Goal: Information Seeking & Learning: Learn about a topic

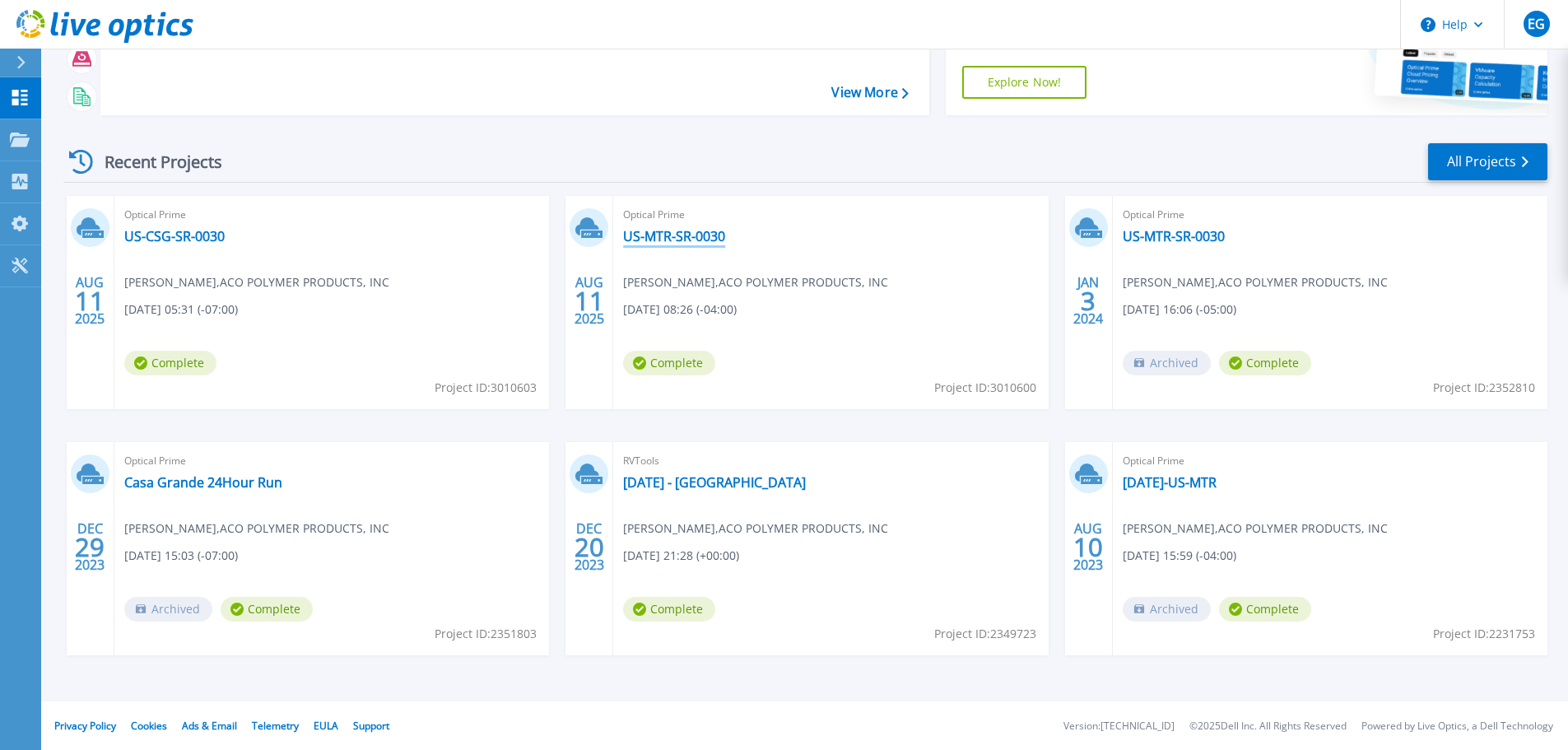
click at [682, 241] on link "US-MTR-SR-0030" at bounding box center [674, 236] width 102 height 16
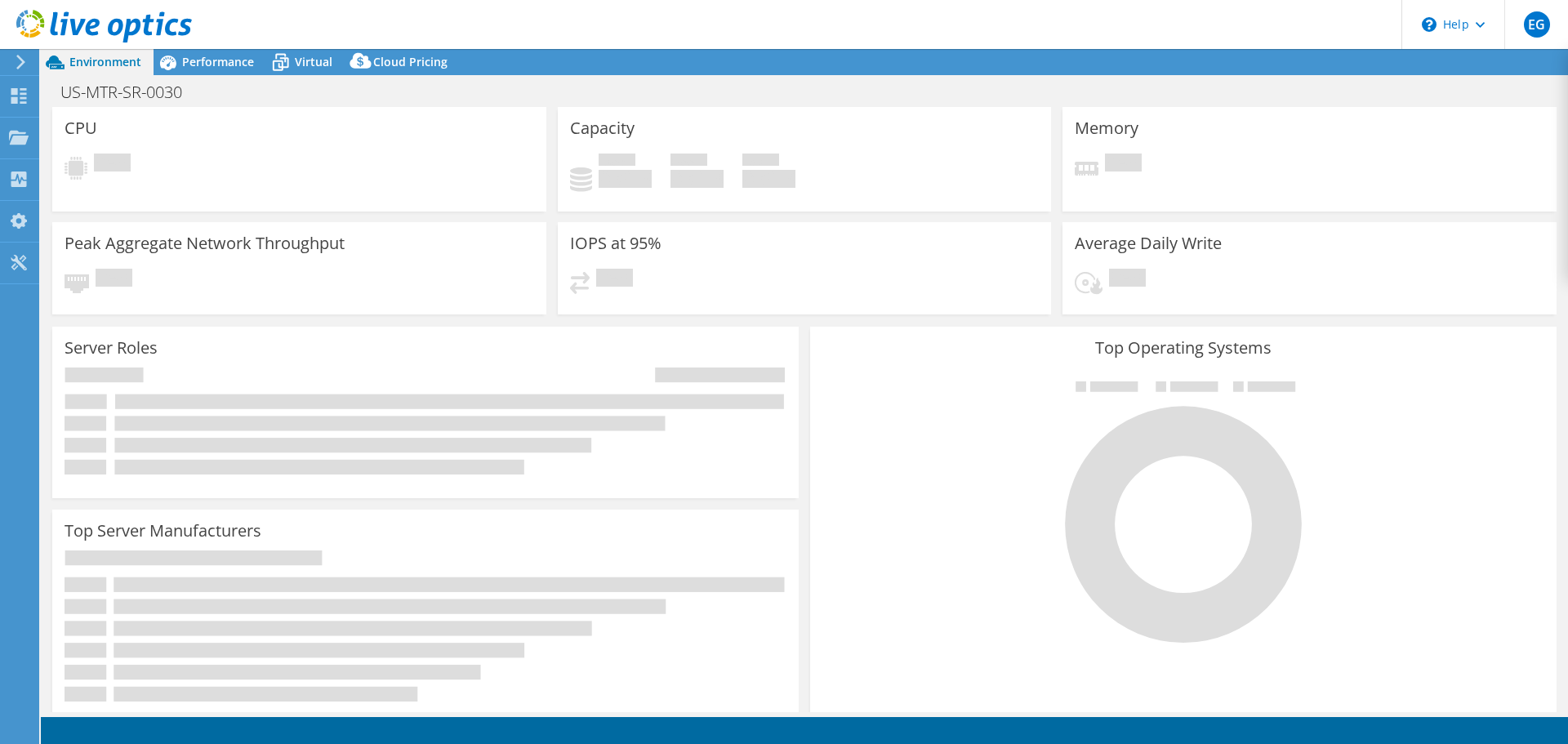
select select "USD"
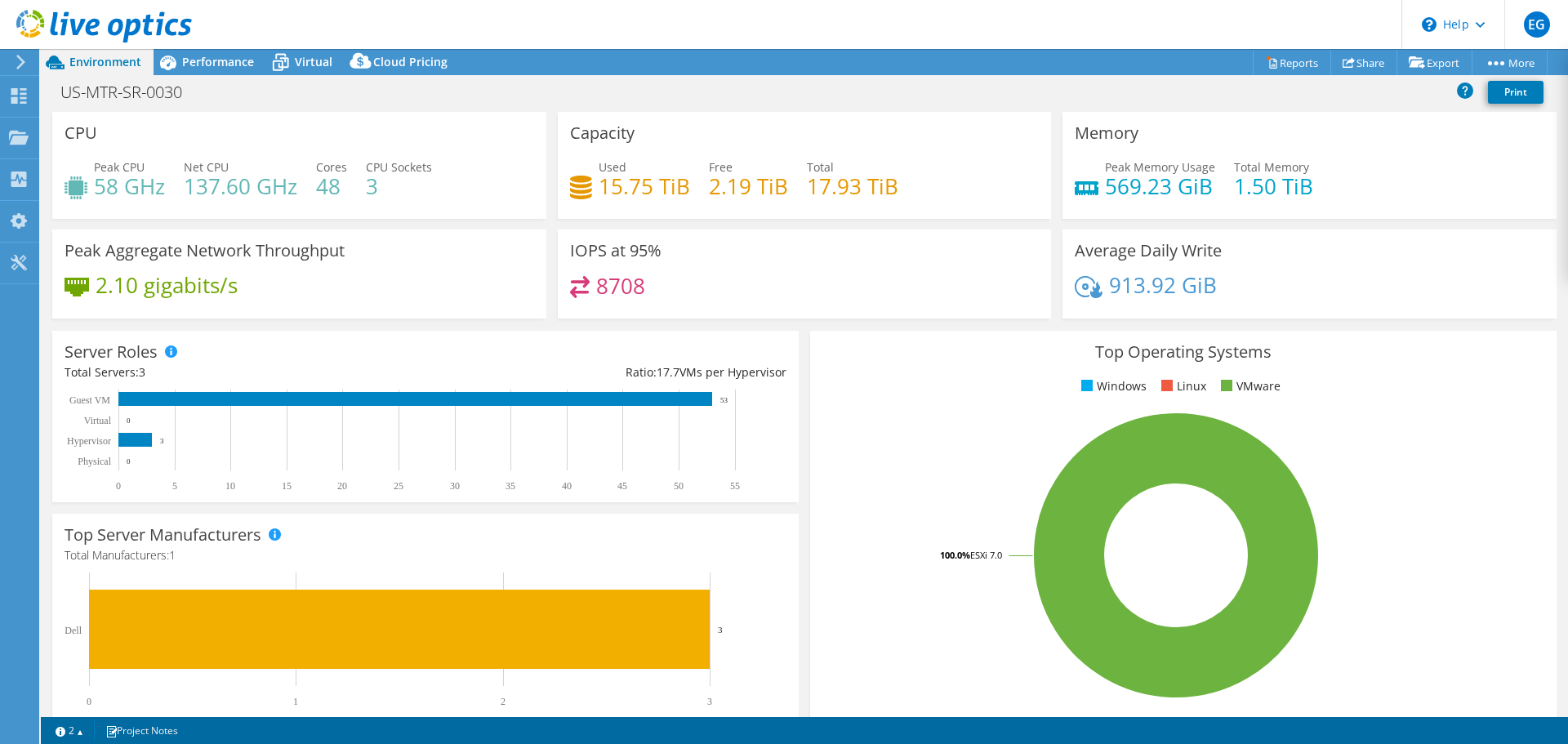
drag, startPoint x: 927, startPoint y: 4, endPoint x: 918, endPoint y: 2, distance: 9.2
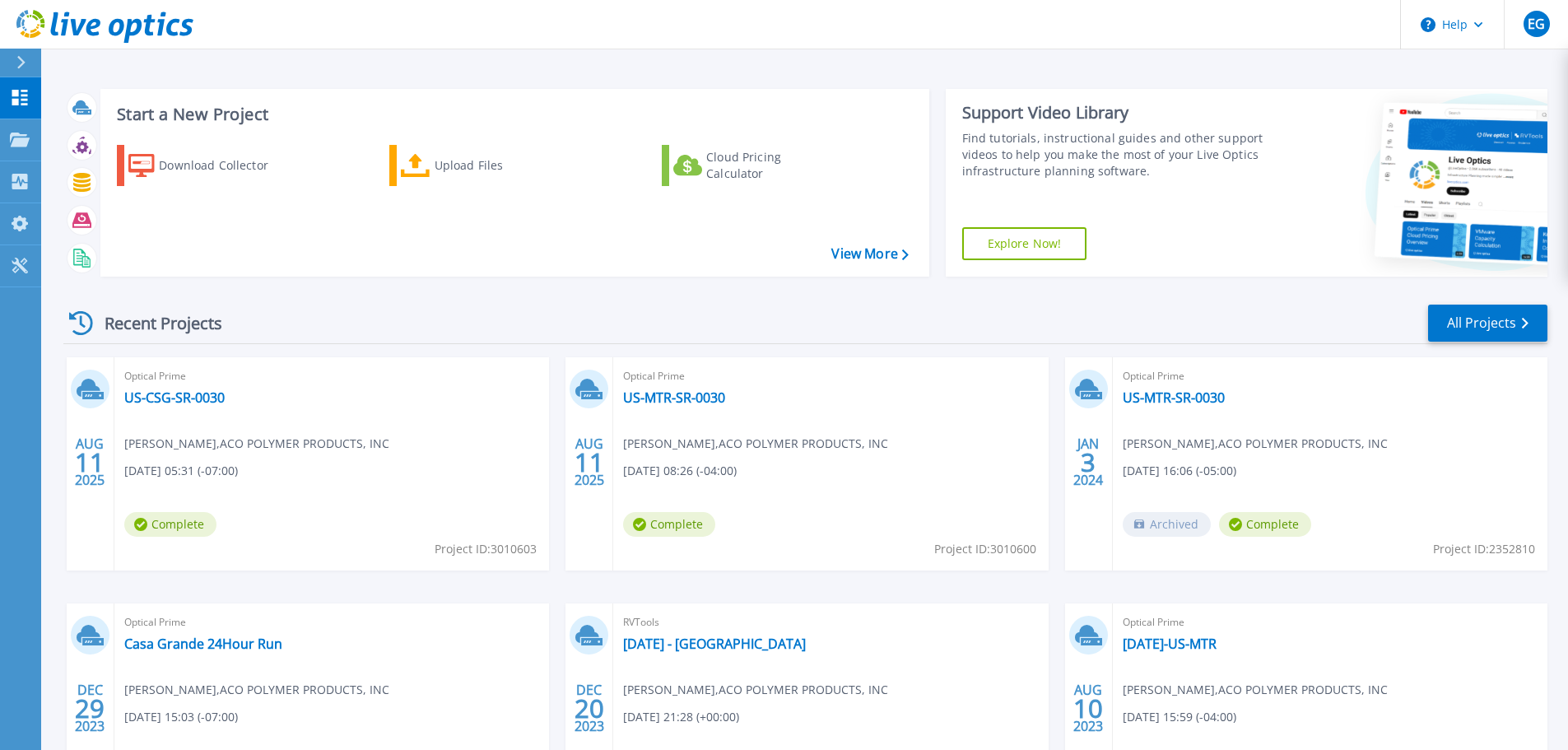
click at [24, 63] on icon at bounding box center [21, 62] width 9 height 14
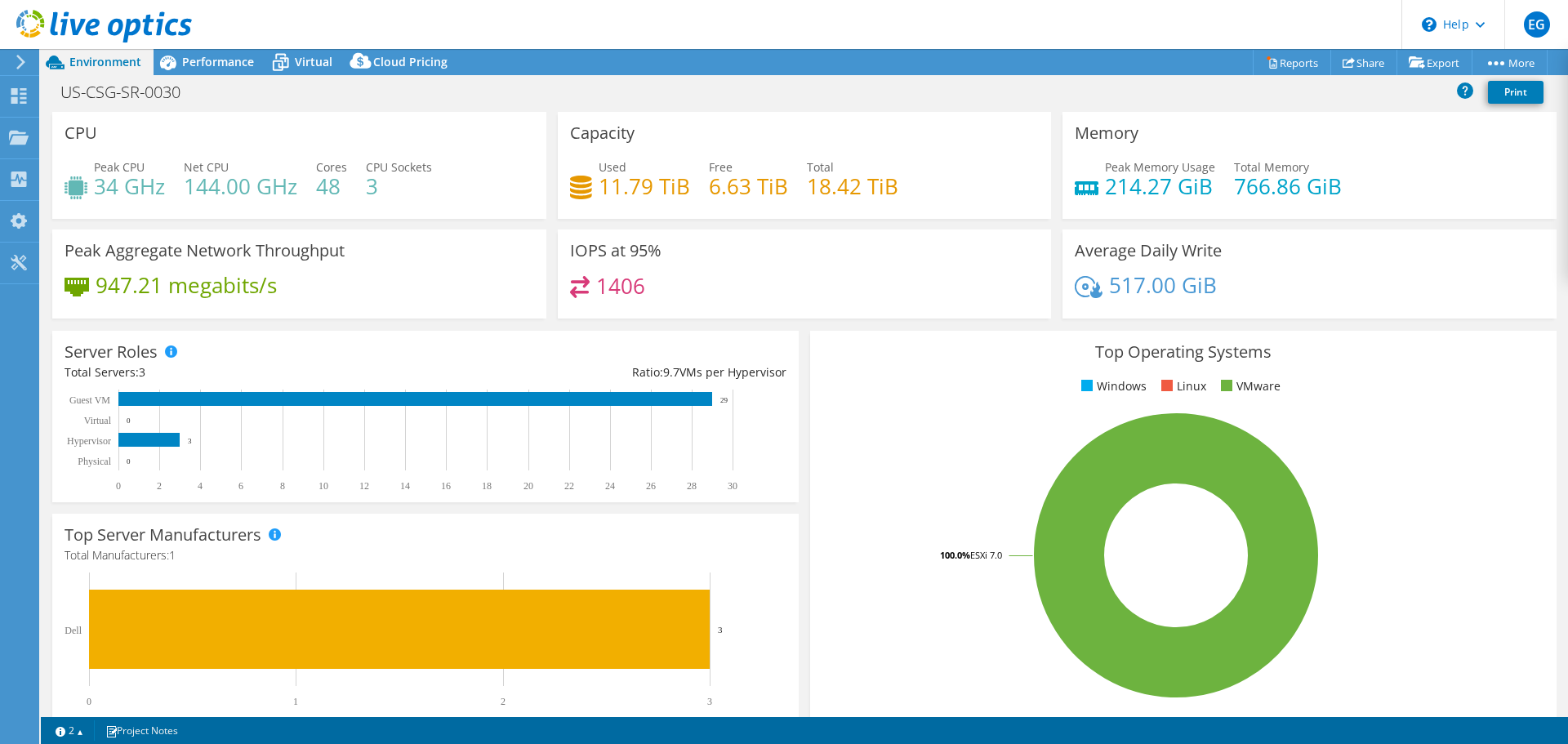
select select "USD"
click at [216, 51] on div "Performance" at bounding box center [209, 62] width 112 height 26
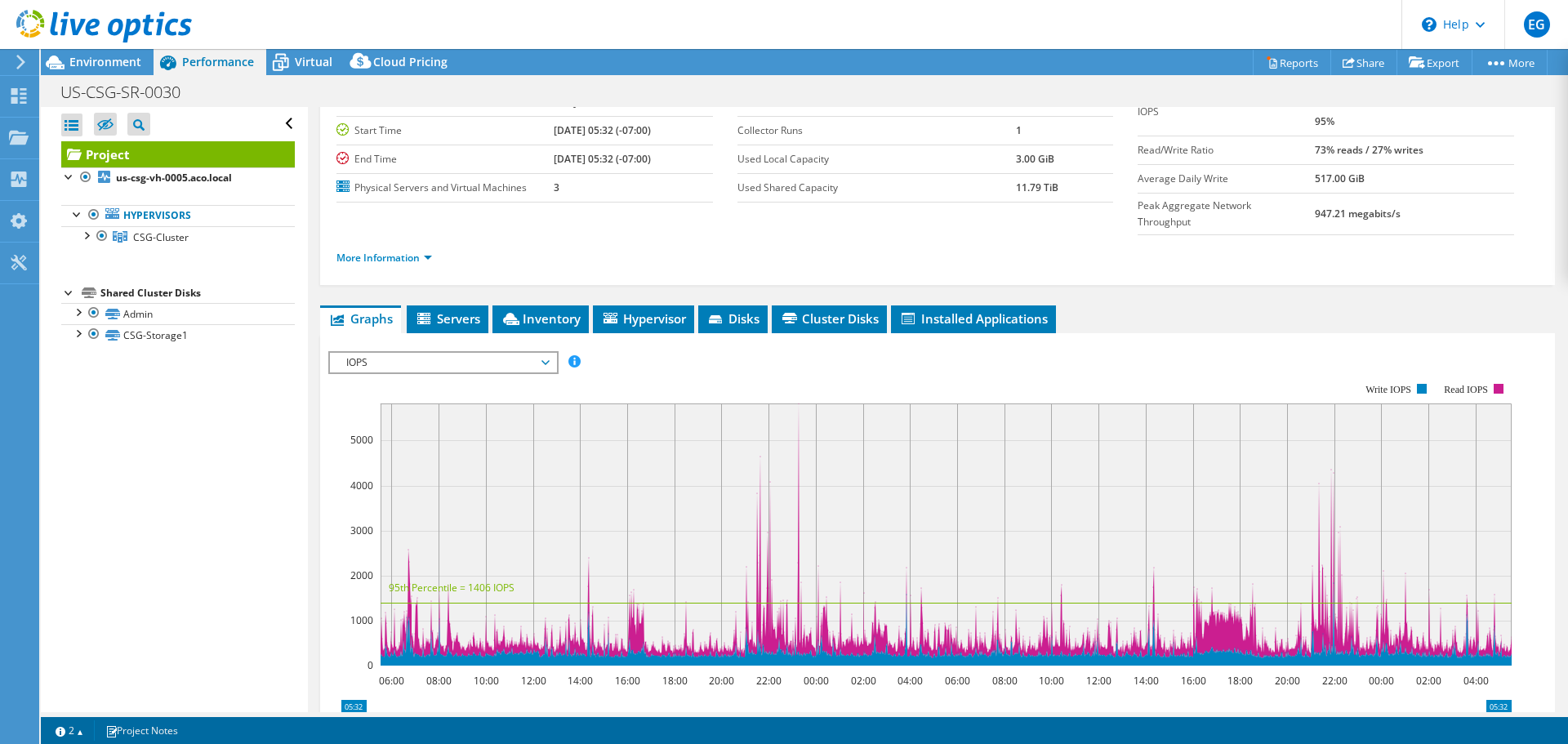
scroll to position [123, 0]
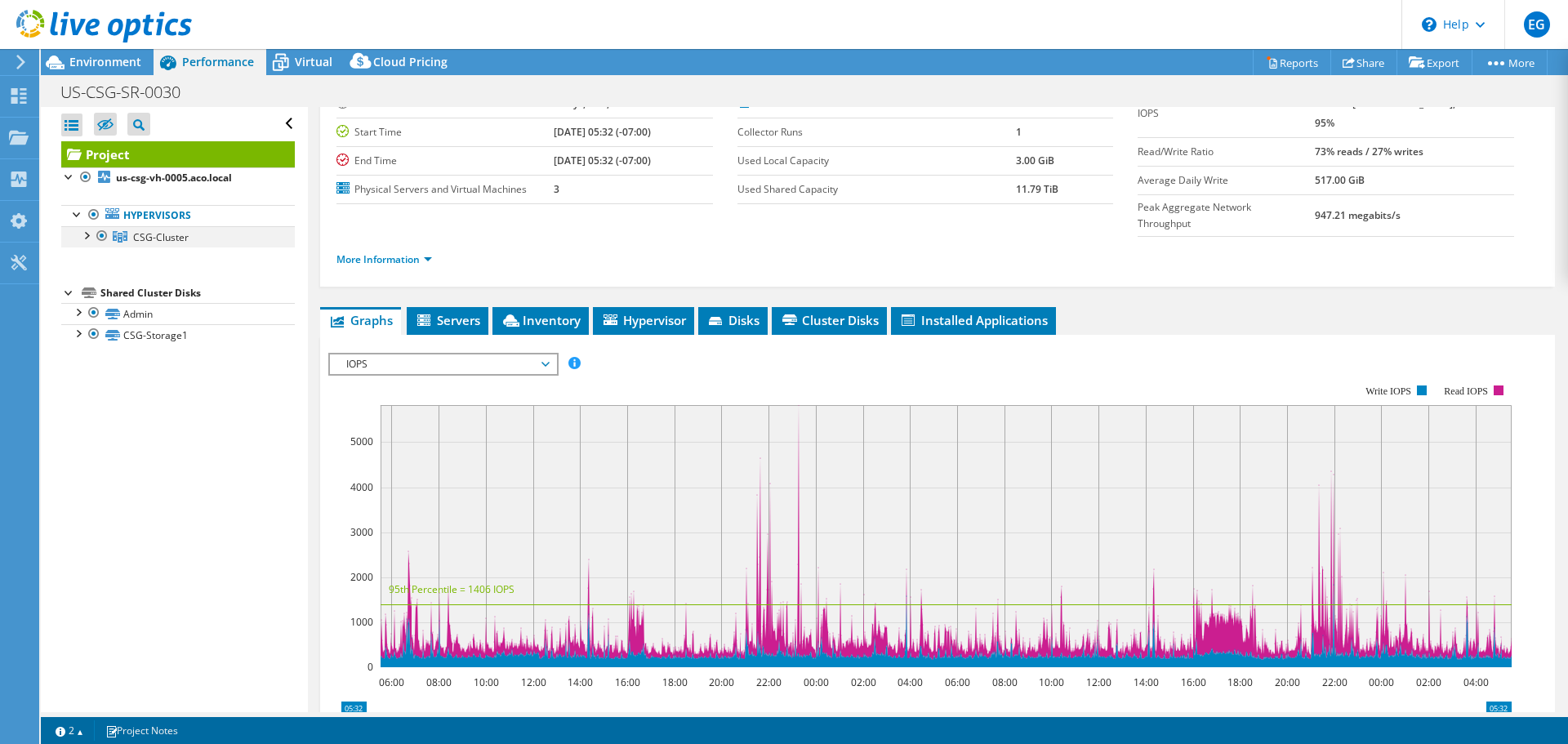
click at [90, 237] on div at bounding box center [85, 235] width 16 height 16
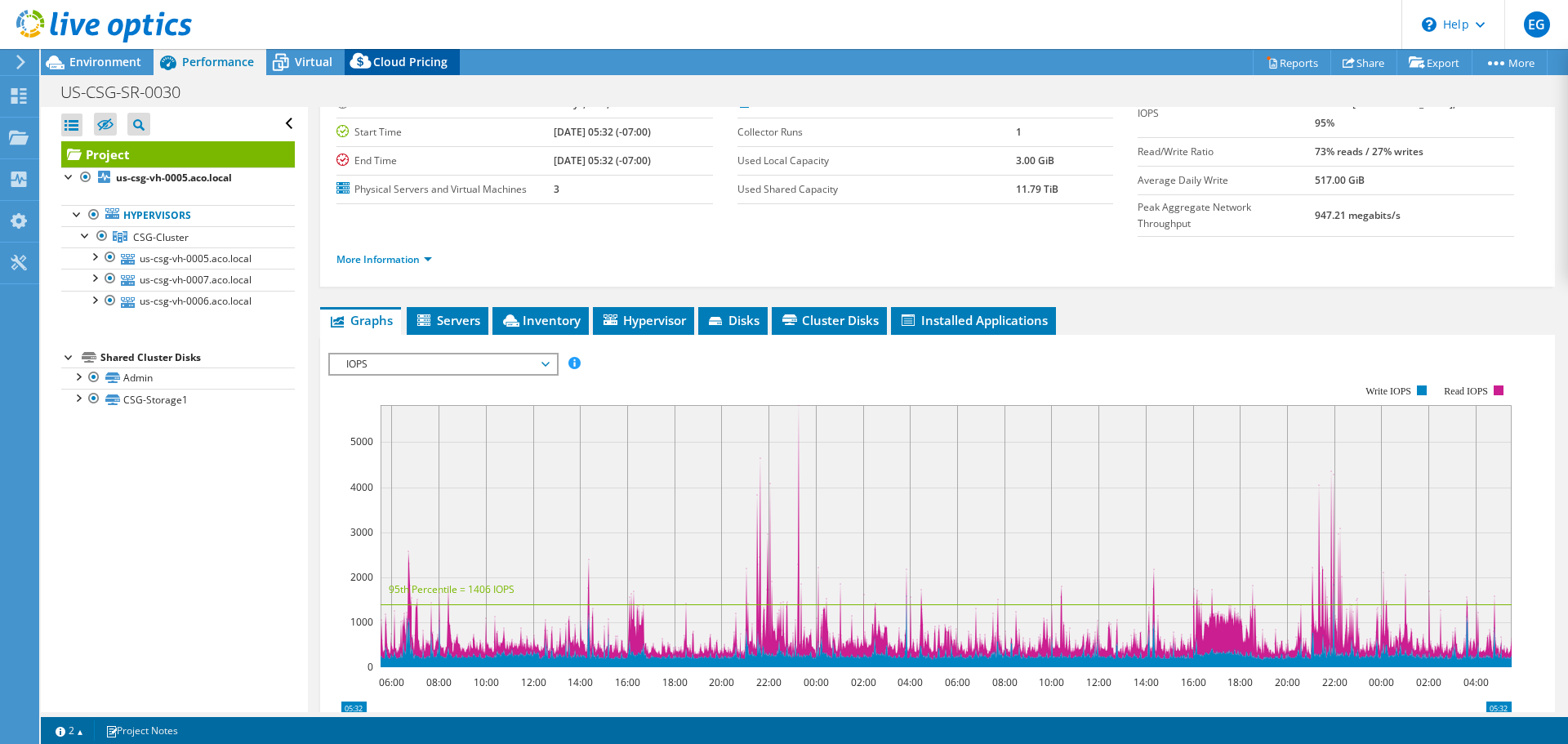
click at [370, 58] on icon at bounding box center [361, 65] width 32 height 32
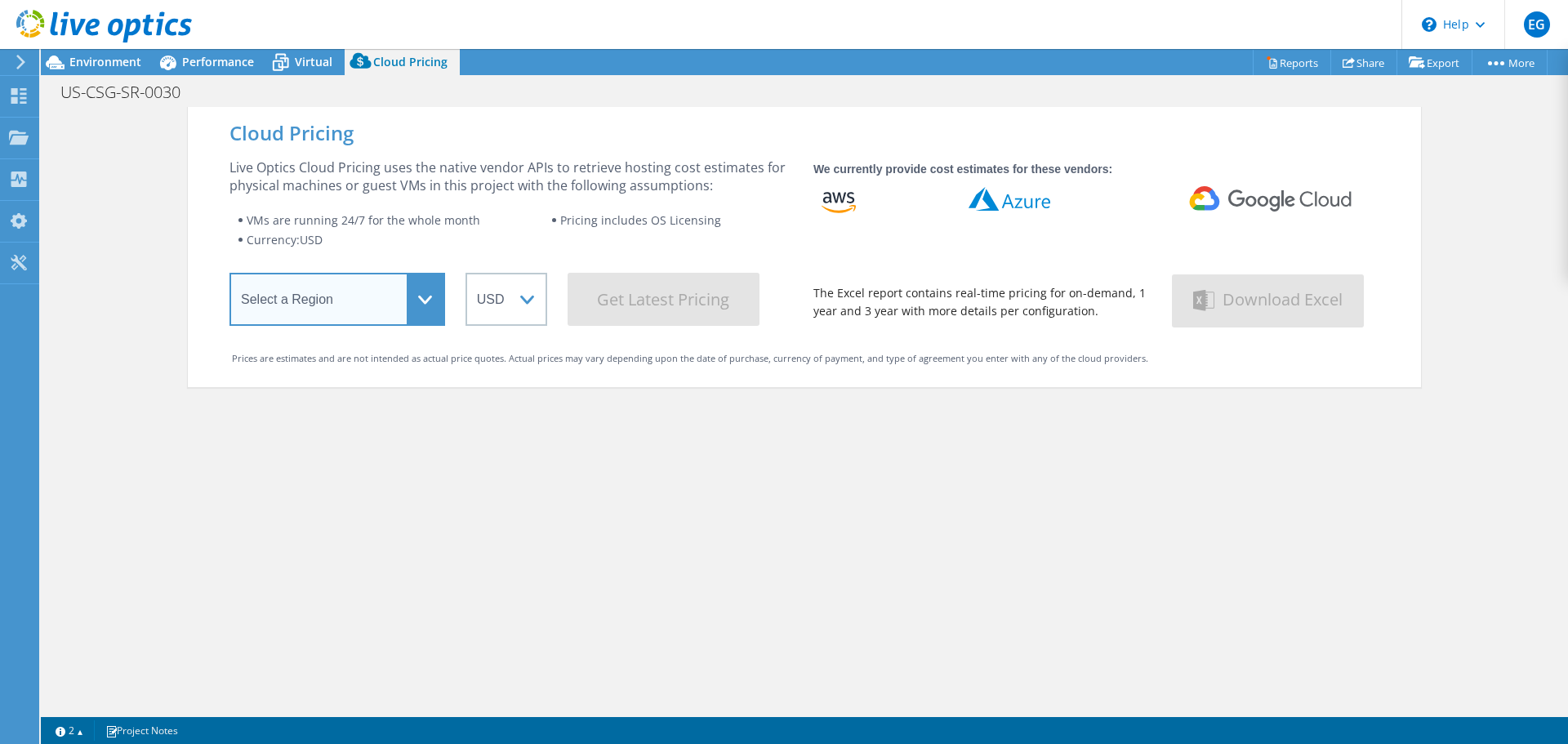
click at [360, 292] on select "Select a Region Asia Pacific (Hong Kong) Asia Pacific (Mumbai) Asia Pacific (Se…" at bounding box center [337, 299] width 216 height 53
click at [229, 276] on select "Select a Region Asia Pacific (Hong Kong) Asia Pacific (Mumbai) Asia Pacific (Se…" at bounding box center [337, 299] width 216 height 53
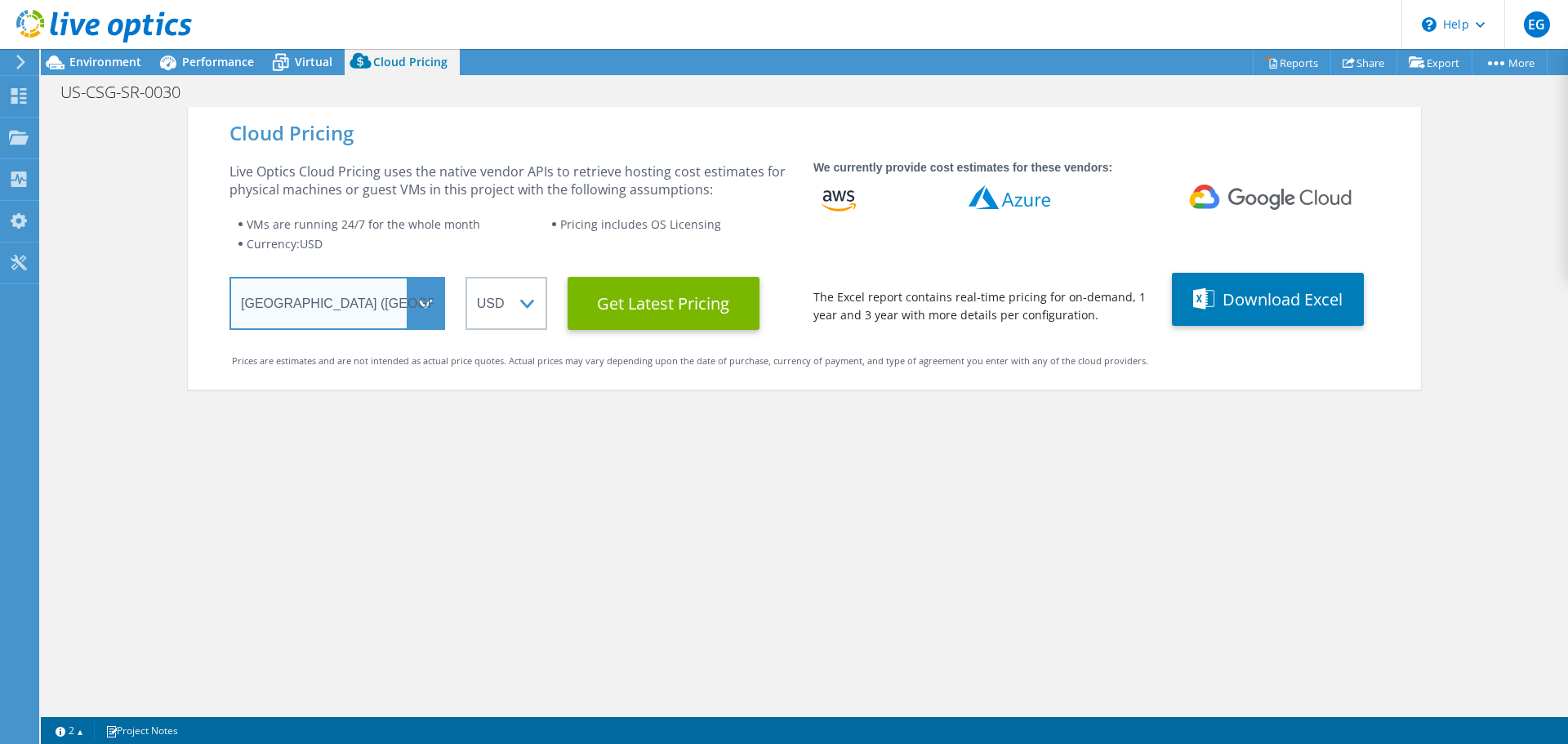
click at [395, 297] on select "Select a Region Asia Pacific (Hong Kong) Asia Pacific (Mumbai) Asia Pacific (Se…" at bounding box center [337, 303] width 216 height 53
select select "USWest"
click at [229, 277] on select "Select a Region Asia Pacific (Hong Kong) Asia Pacific (Mumbai) Asia Pacific (Se…" at bounding box center [337, 303] width 216 height 53
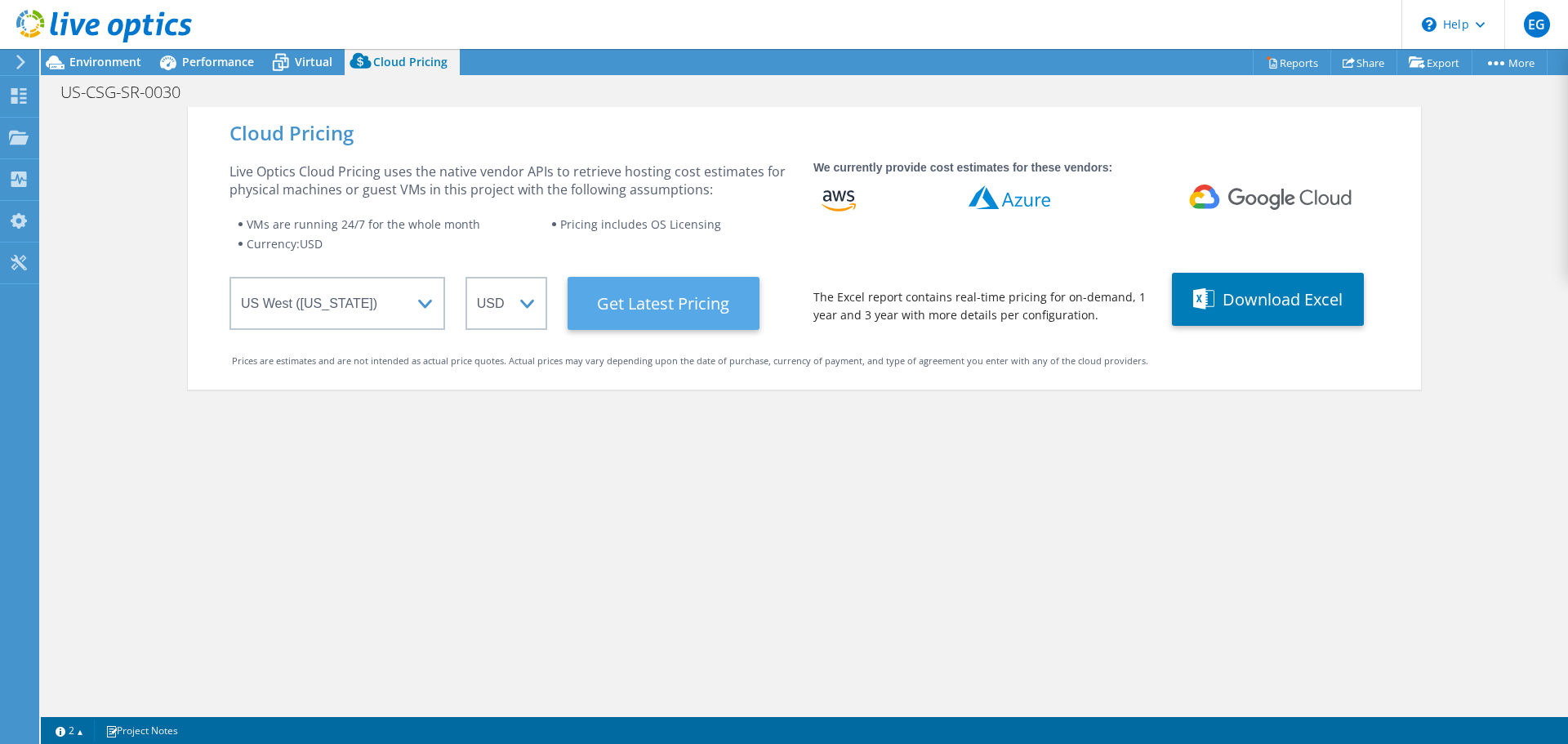
click at [651, 292] on Latest "Get Latest Pricing" at bounding box center [664, 303] width 192 height 53
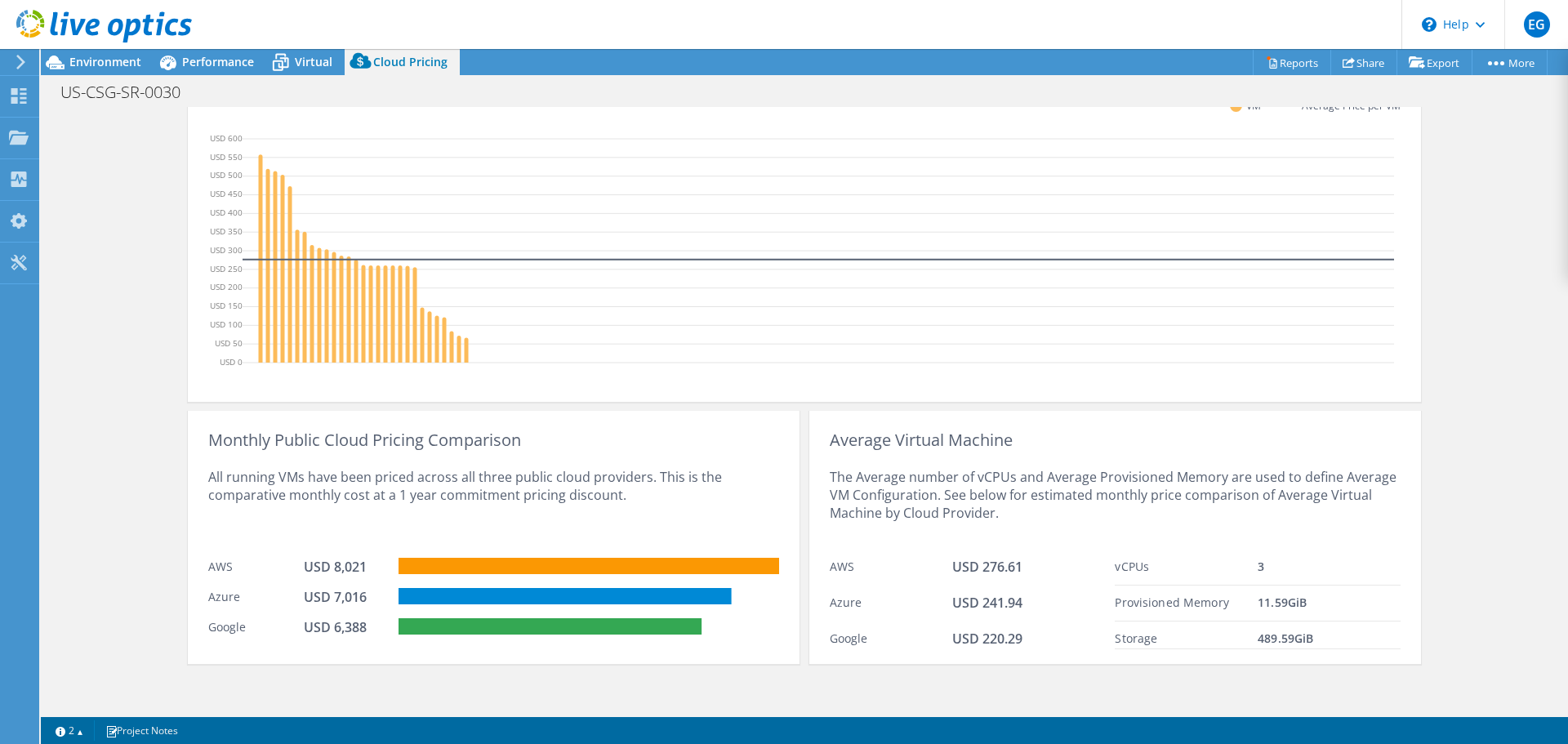
scroll to position [485, 0]
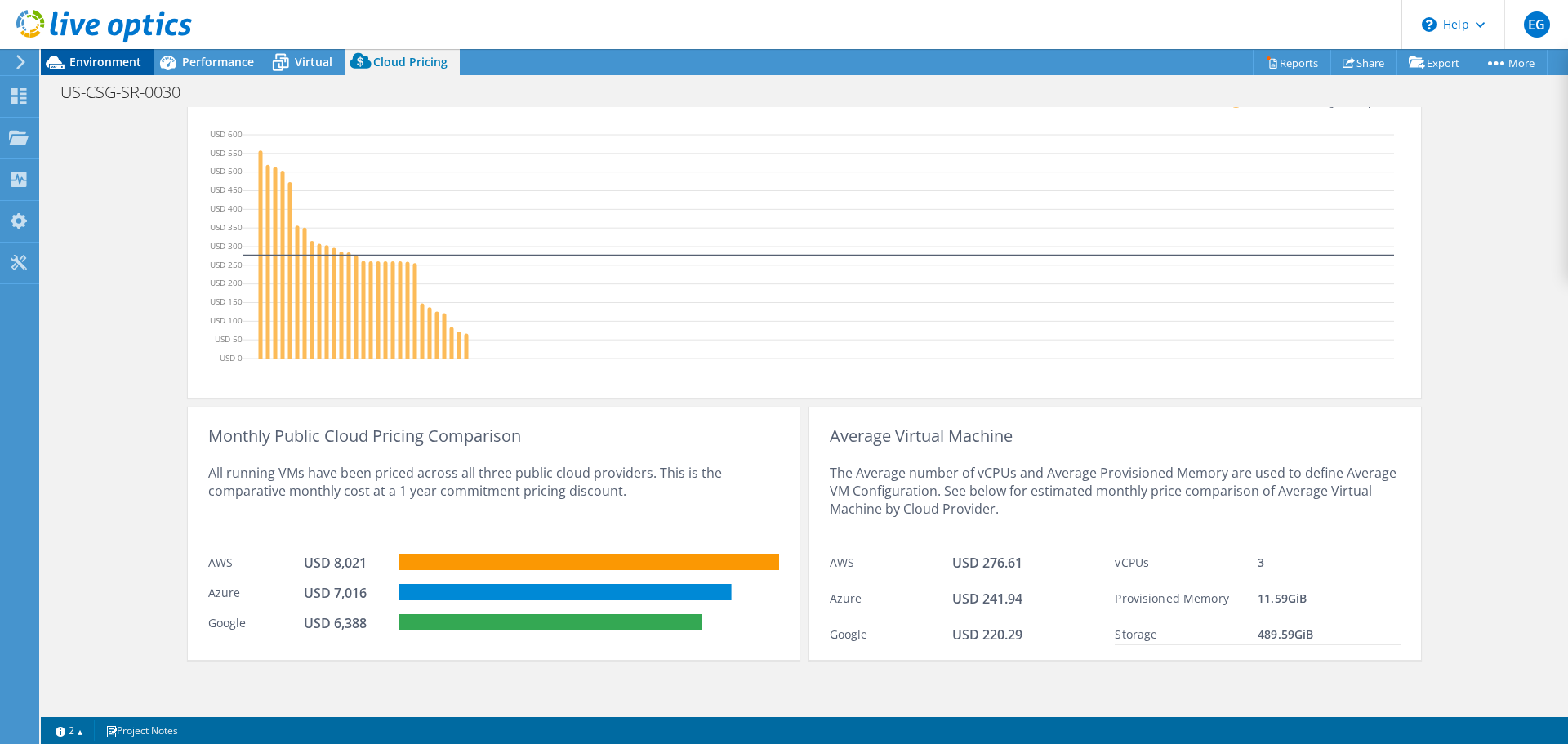
click at [52, 58] on icon at bounding box center [55, 62] width 19 height 13
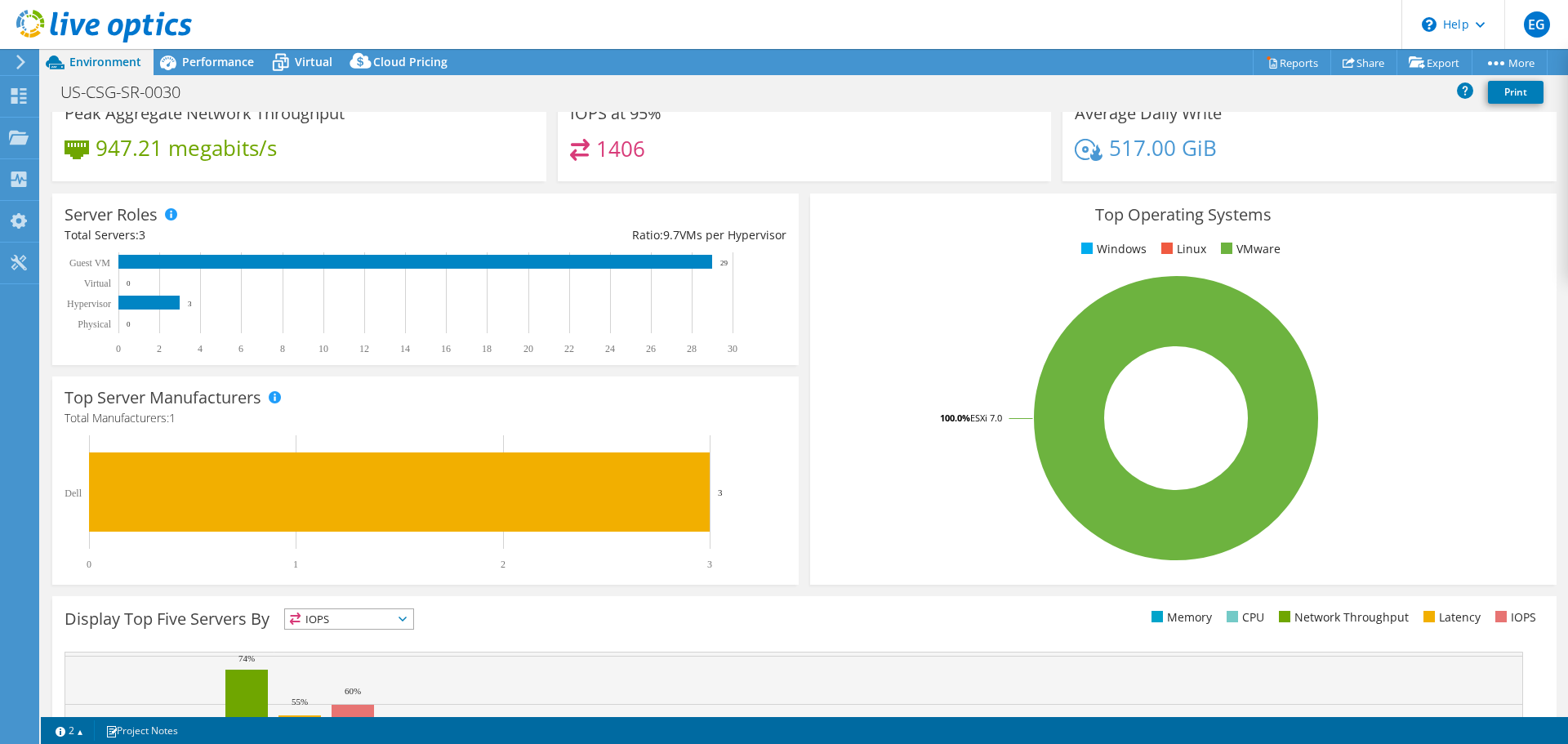
scroll to position [0, 0]
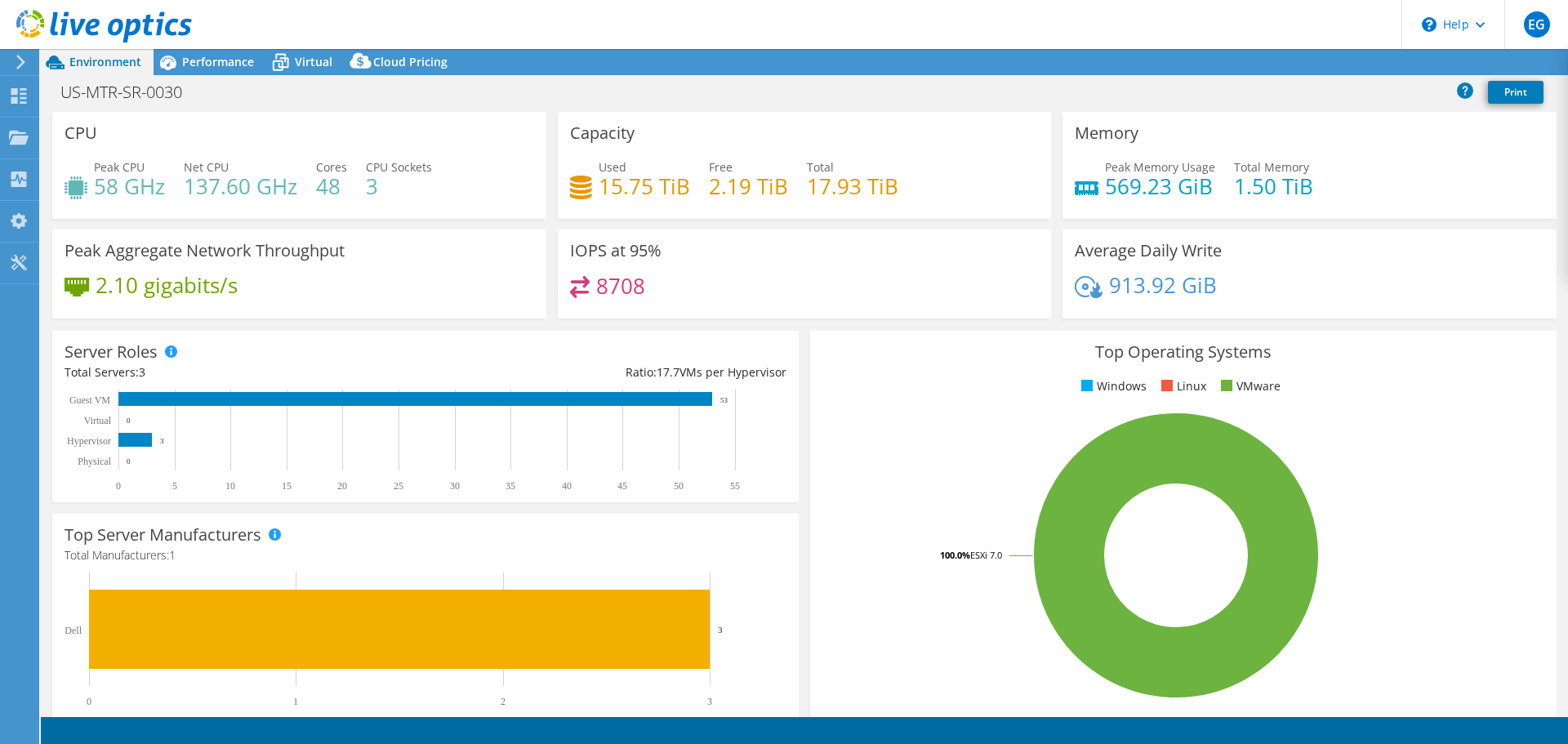
select select "USD"
